Goal: Information Seeking & Learning: Understand process/instructions

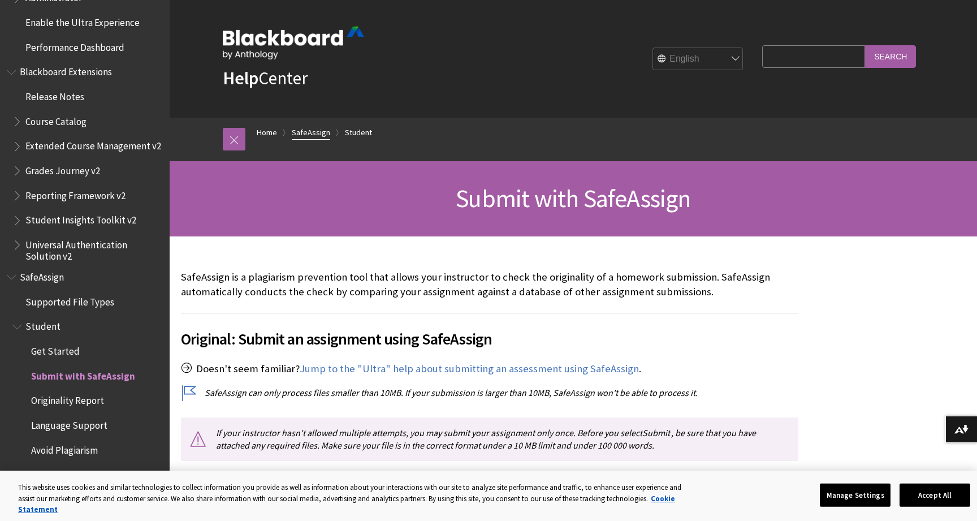
click at [309, 131] on link "SafeAssign" at bounding box center [311, 132] width 38 height 14
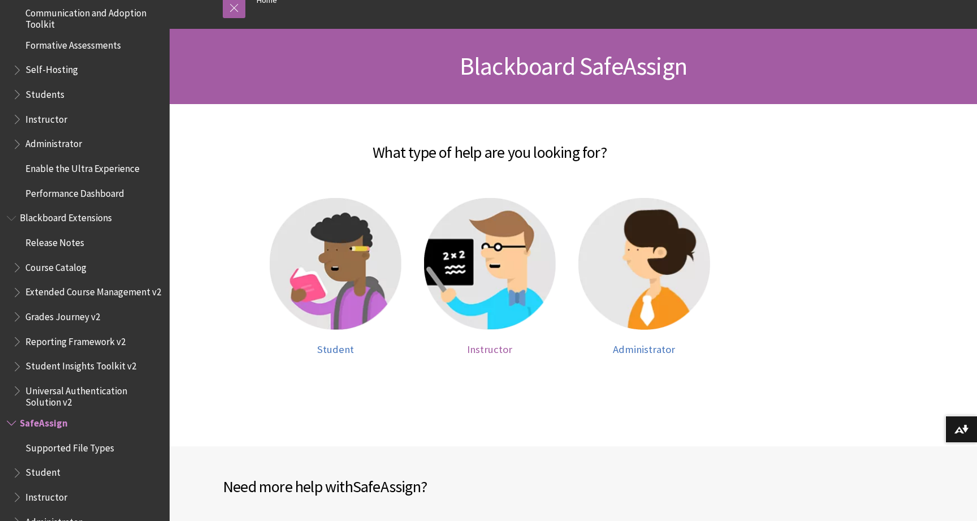
scroll to position [144, 0]
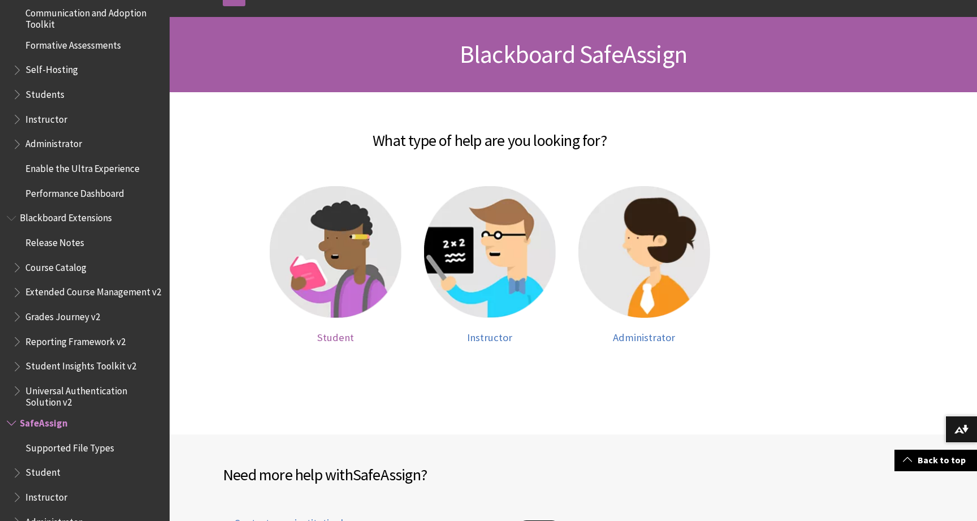
click at [316, 275] on img at bounding box center [336, 252] width 132 height 132
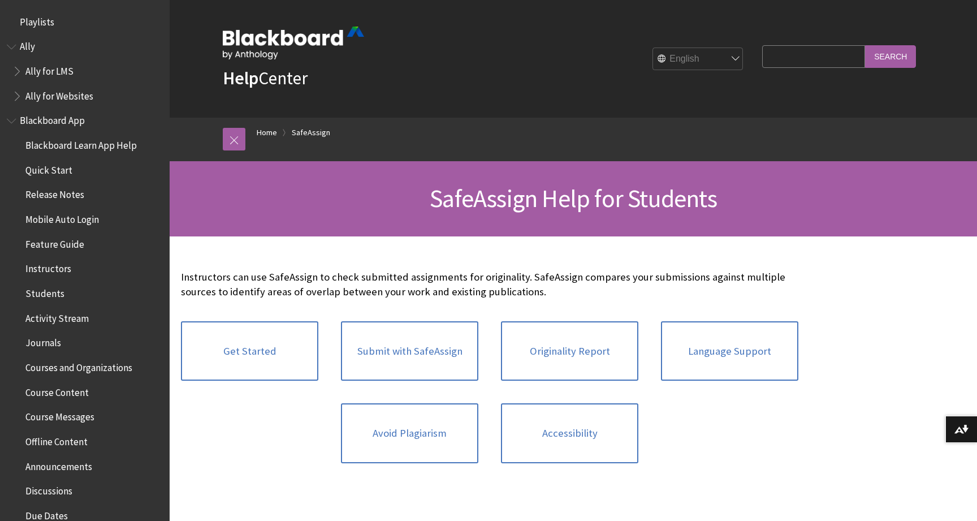
scroll to position [1167, 0]
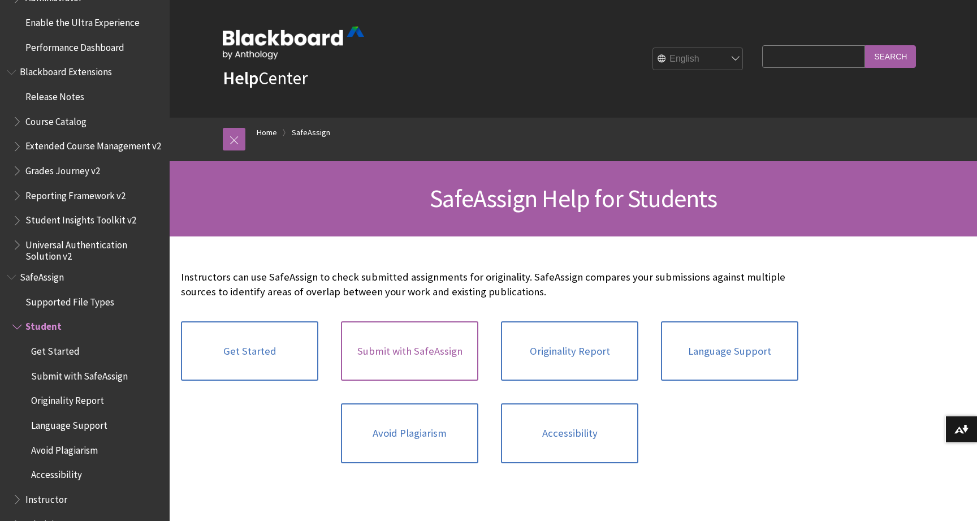
click at [425, 352] on link "Submit with SafeAssign" at bounding box center [409, 351] width 137 height 60
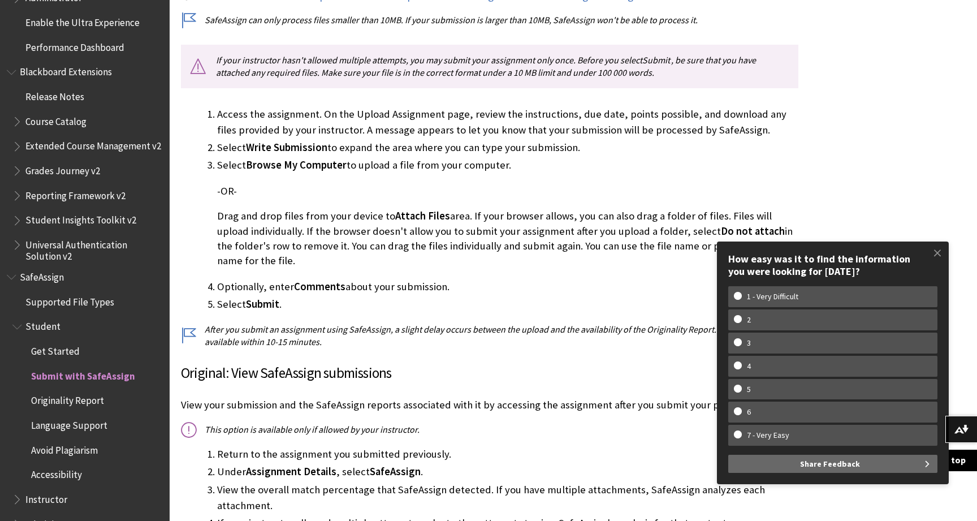
scroll to position [373, 0]
click at [562, 269] on ol "Access the assignment. On the Upload Assignment page, review the instructions, …" at bounding box center [489, 209] width 617 height 206
click at [938, 258] on span at bounding box center [937, 253] width 24 height 24
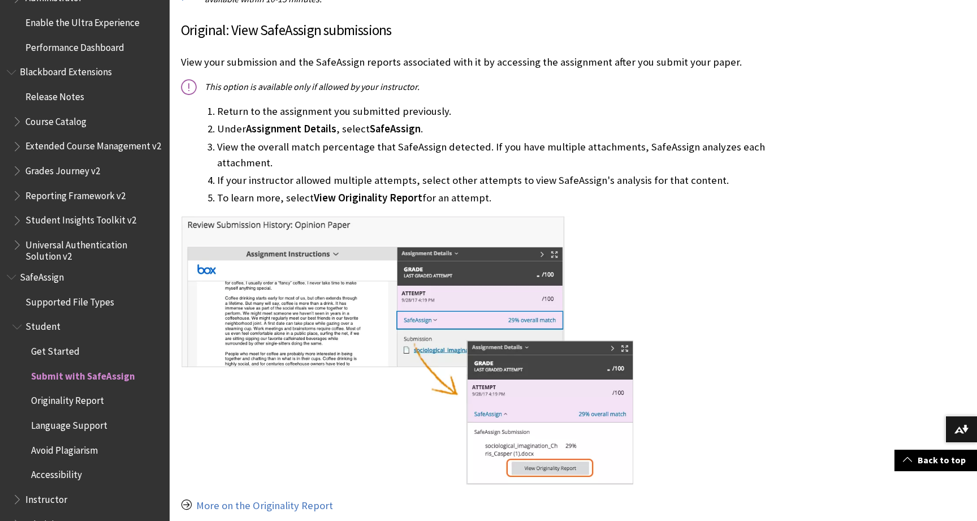
scroll to position [716, 0]
